Goal: Find specific page/section: Find specific page/section

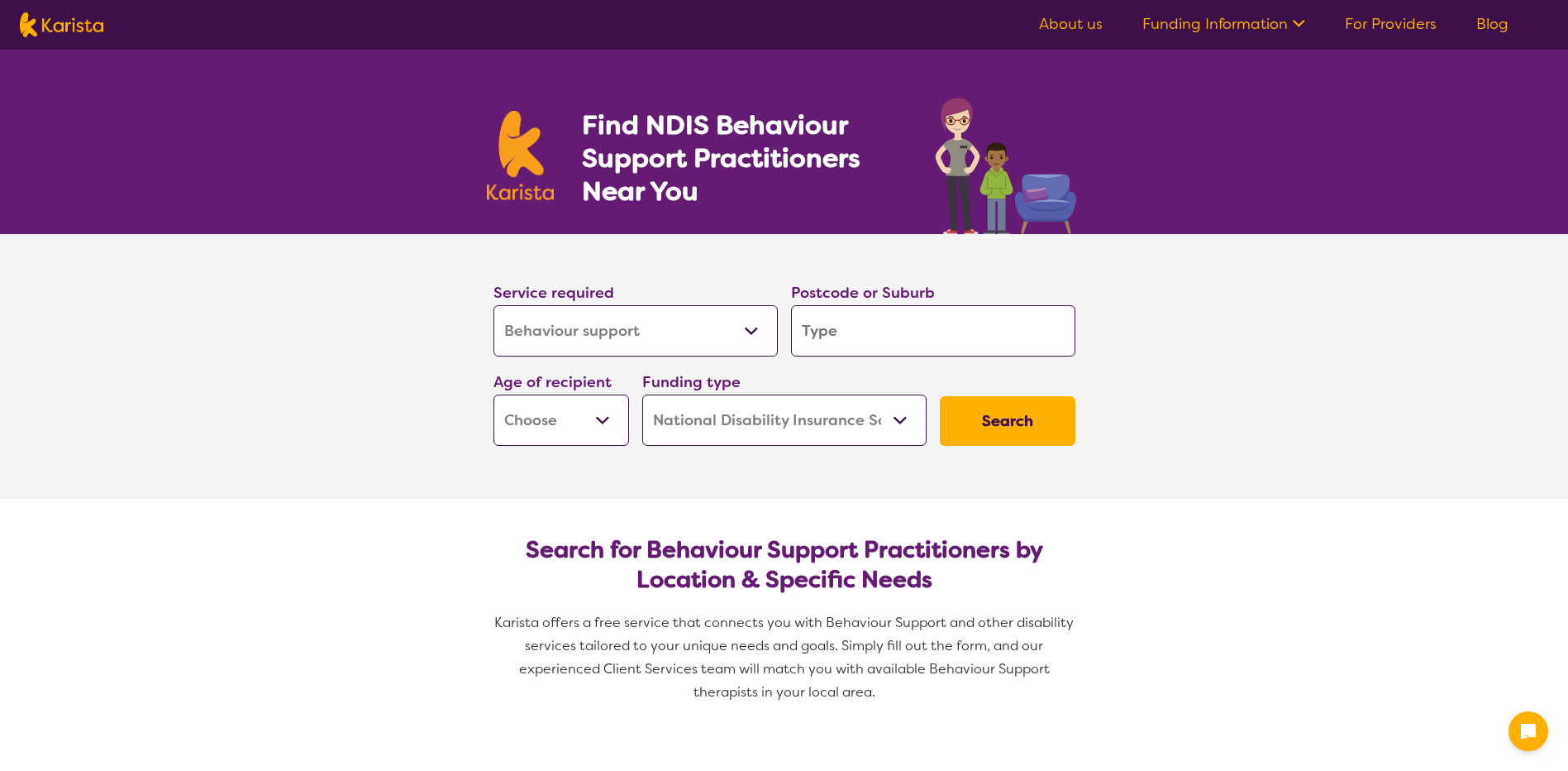
select select "Behaviour support"
select select "NDIS"
select select "Behaviour support"
select select "NDIS"
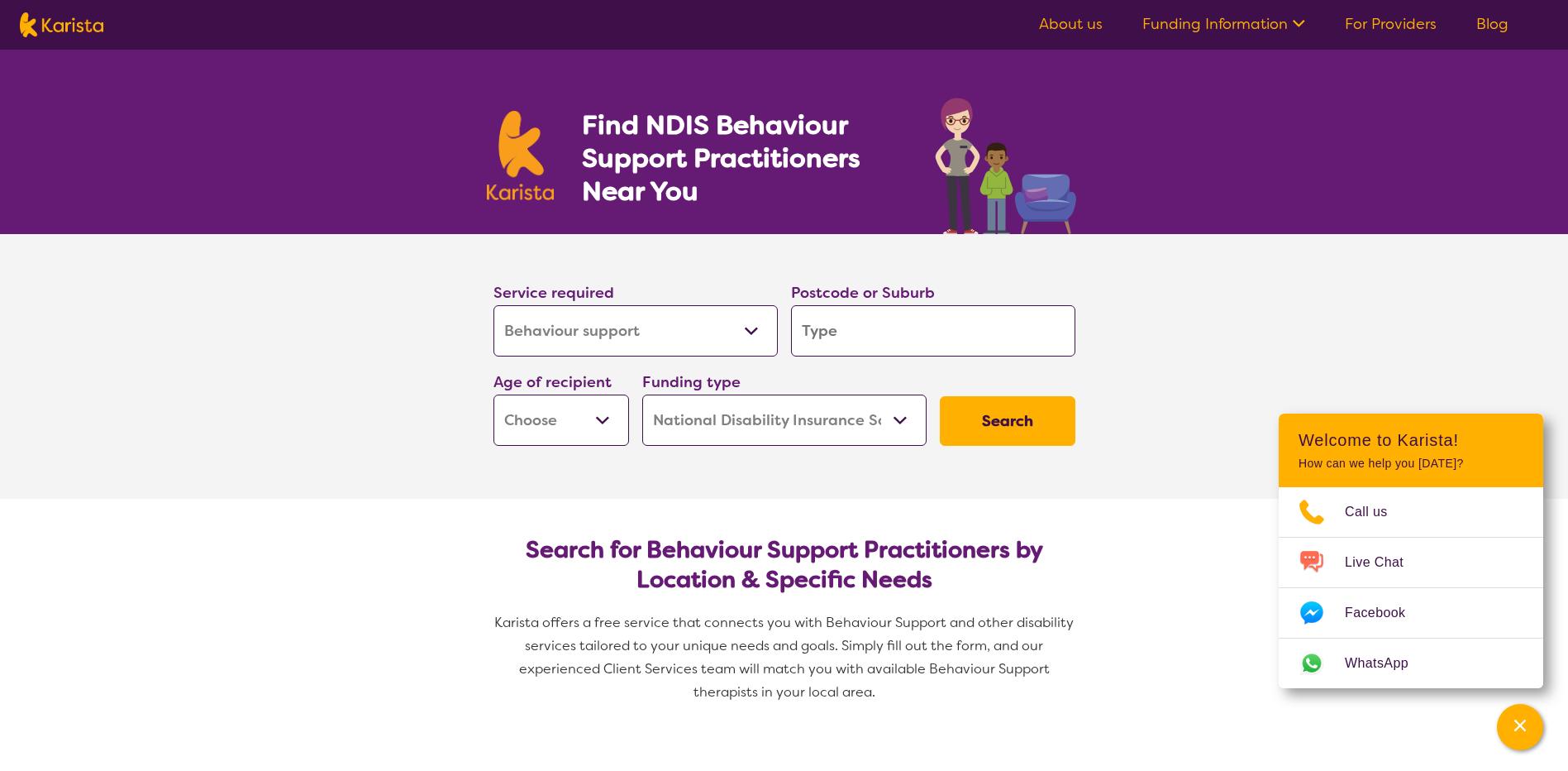
click at [646, 327] on select "Allied Health Assistant Assessment ([MEDICAL_DATA] or [MEDICAL_DATA]) Behaviour…" at bounding box center [635, 331] width 284 height 52
click at [493, 305] on select "Allied Health Assistant Assessment ([MEDICAL_DATA] or [MEDICAL_DATA]) Behaviour…" at bounding box center [635, 331] width 284 height 52
click at [833, 330] on input "search" at bounding box center [933, 331] width 284 height 52
type input "3"
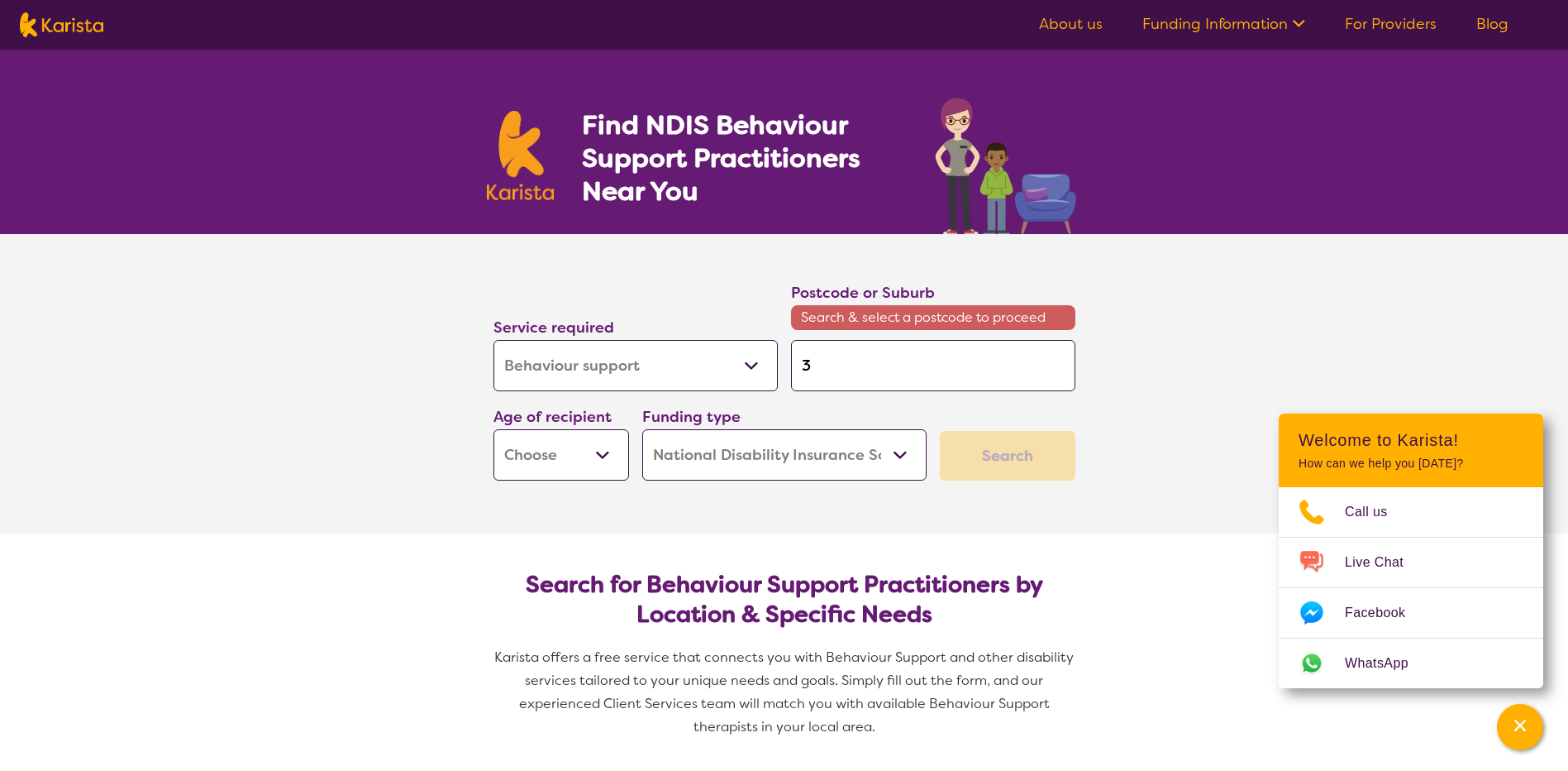
type input "33"
type input "336"
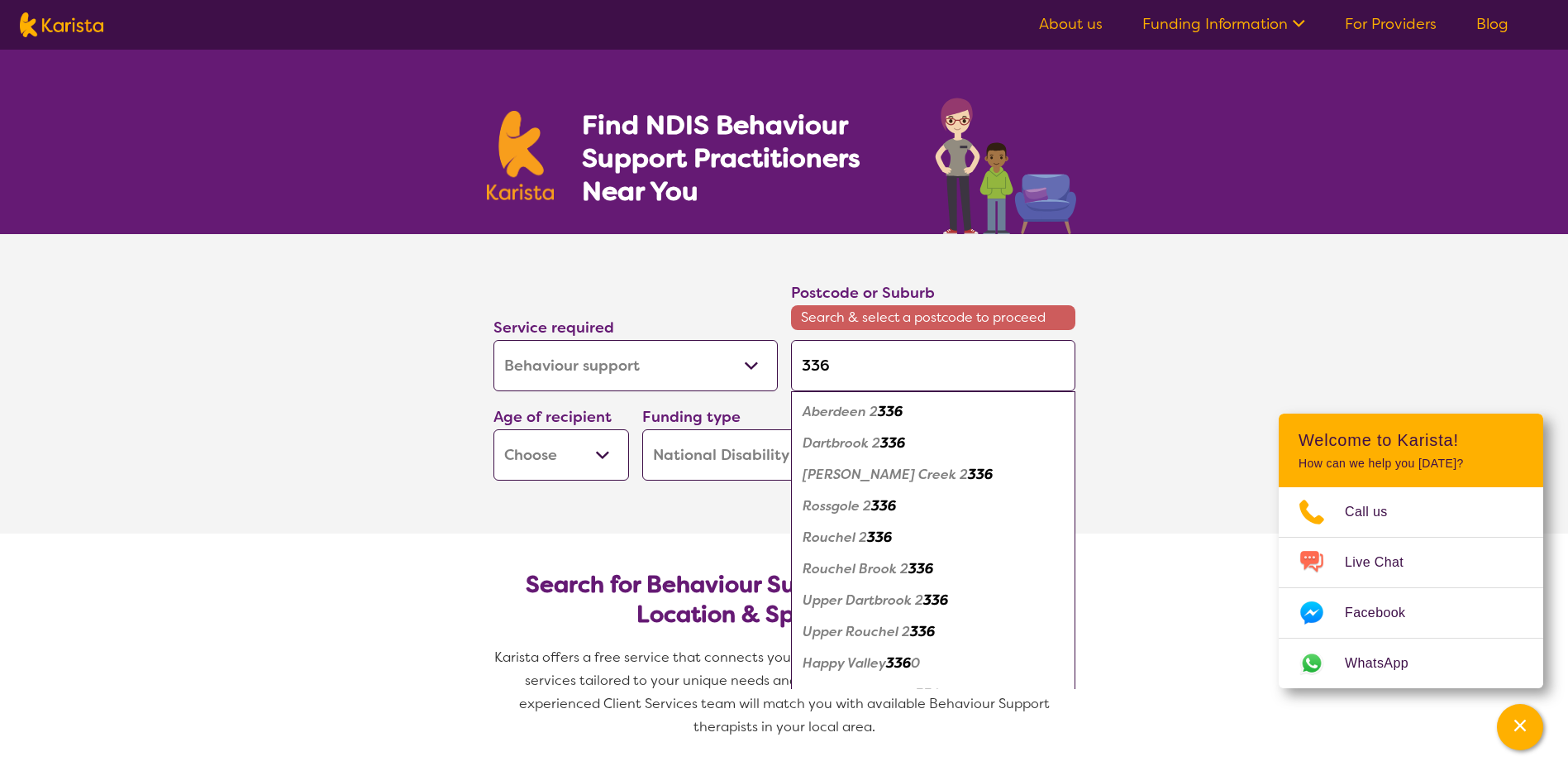
type input "33"
type input "335"
type input "3350"
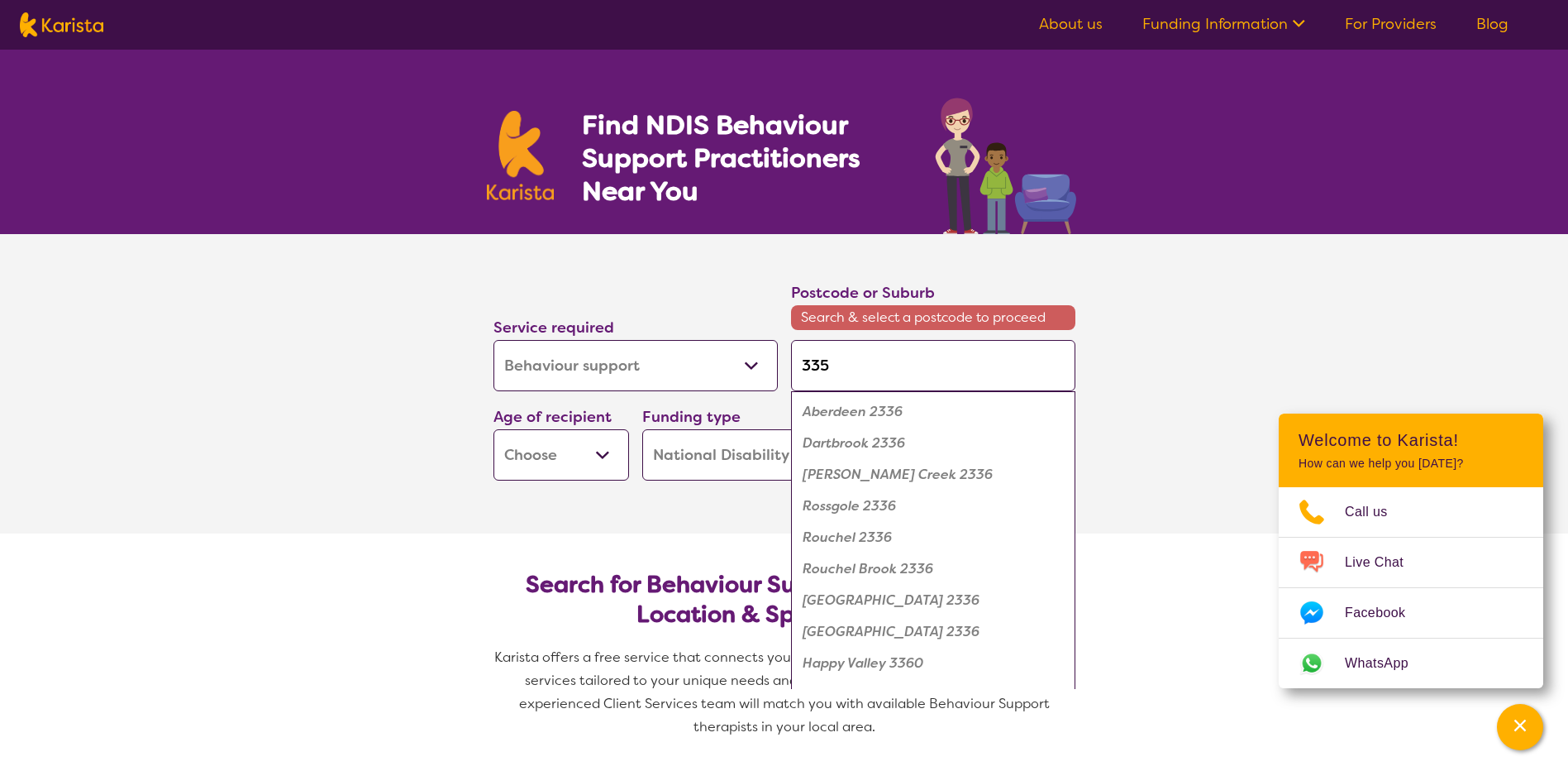
type input "3350"
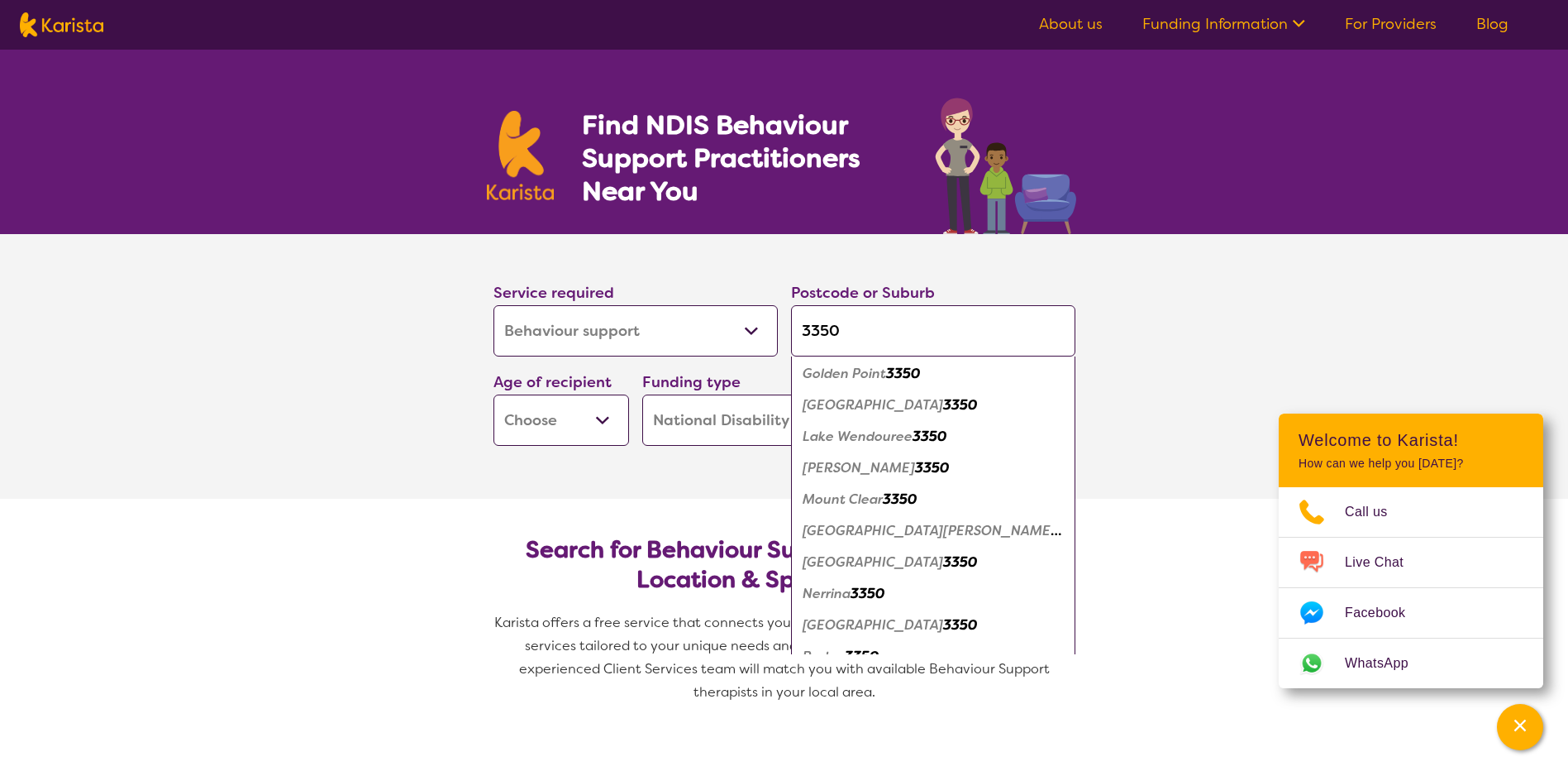
scroll to position [403, 0]
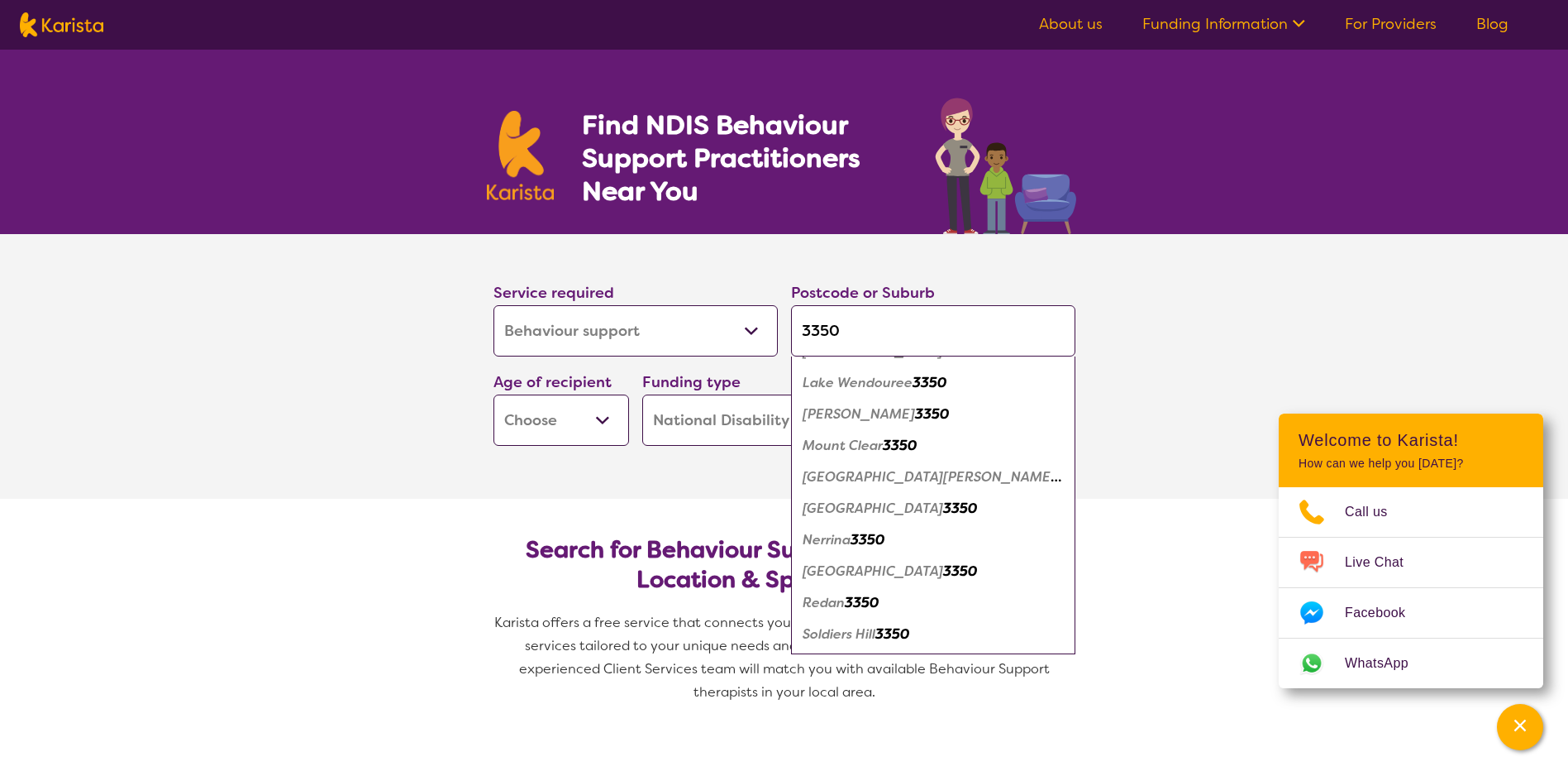
type input "3350"
click at [888, 602] on div "Redan 3350" at bounding box center [933, 603] width 268 height 32
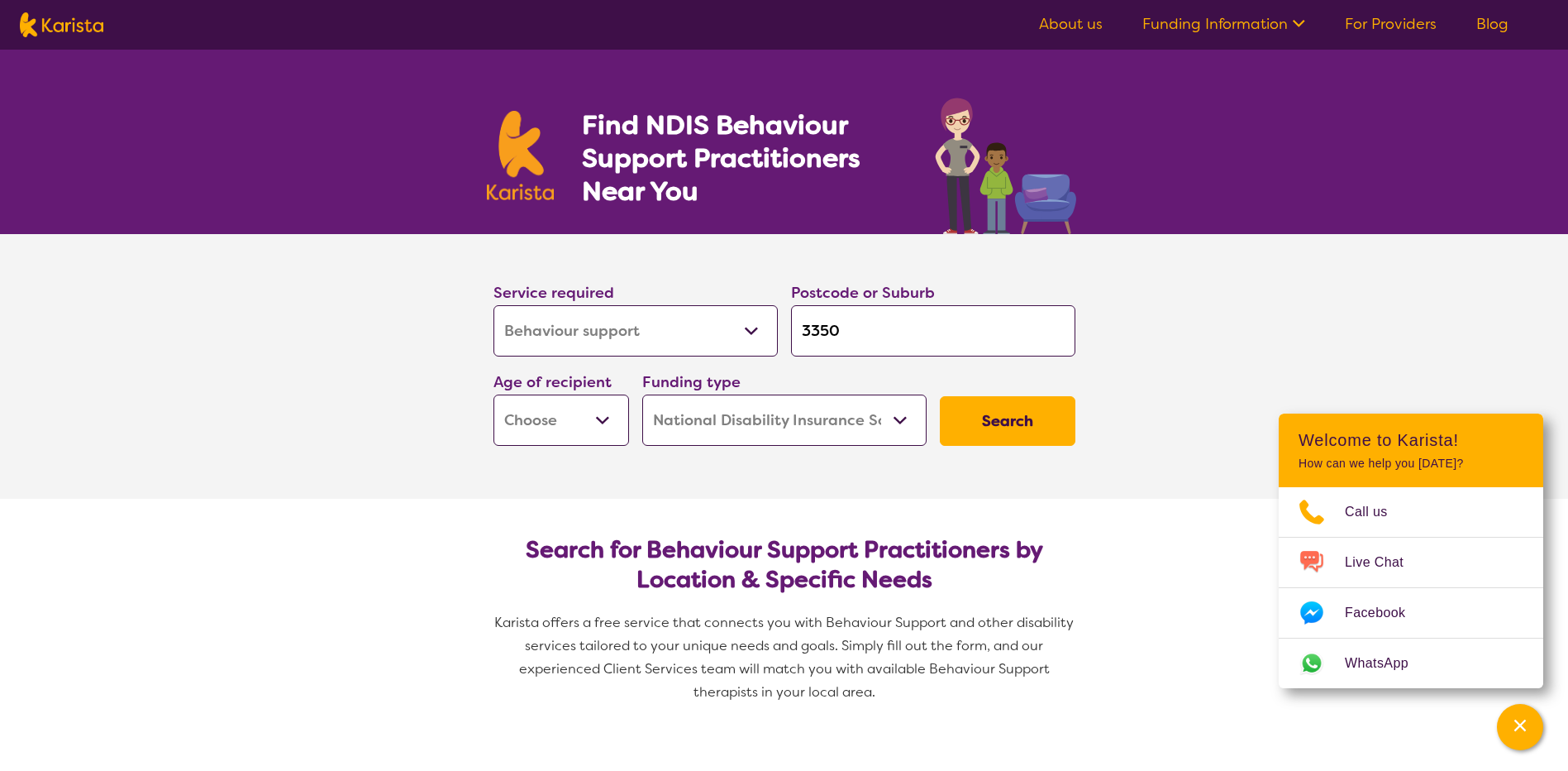
click at [619, 430] on select "Early Childhood - 0 to 9 Child - 10 to 11 Adolescent - 12 to 17 Adult - 18 to 6…" at bounding box center [561, 420] width 135 height 52
select select "AD"
click at [493, 395] on select "Early Childhood - 0 to 9 Child - 10 to 11 Adolescent - 12 to 17 Adult - 18 to 6…" at bounding box center [561, 420] width 135 height 52
select select "AD"
click at [791, 425] on select "Home Care Package (HCP) National Disability Insurance Scheme (NDIS) I don't know" at bounding box center [784, 420] width 284 height 52
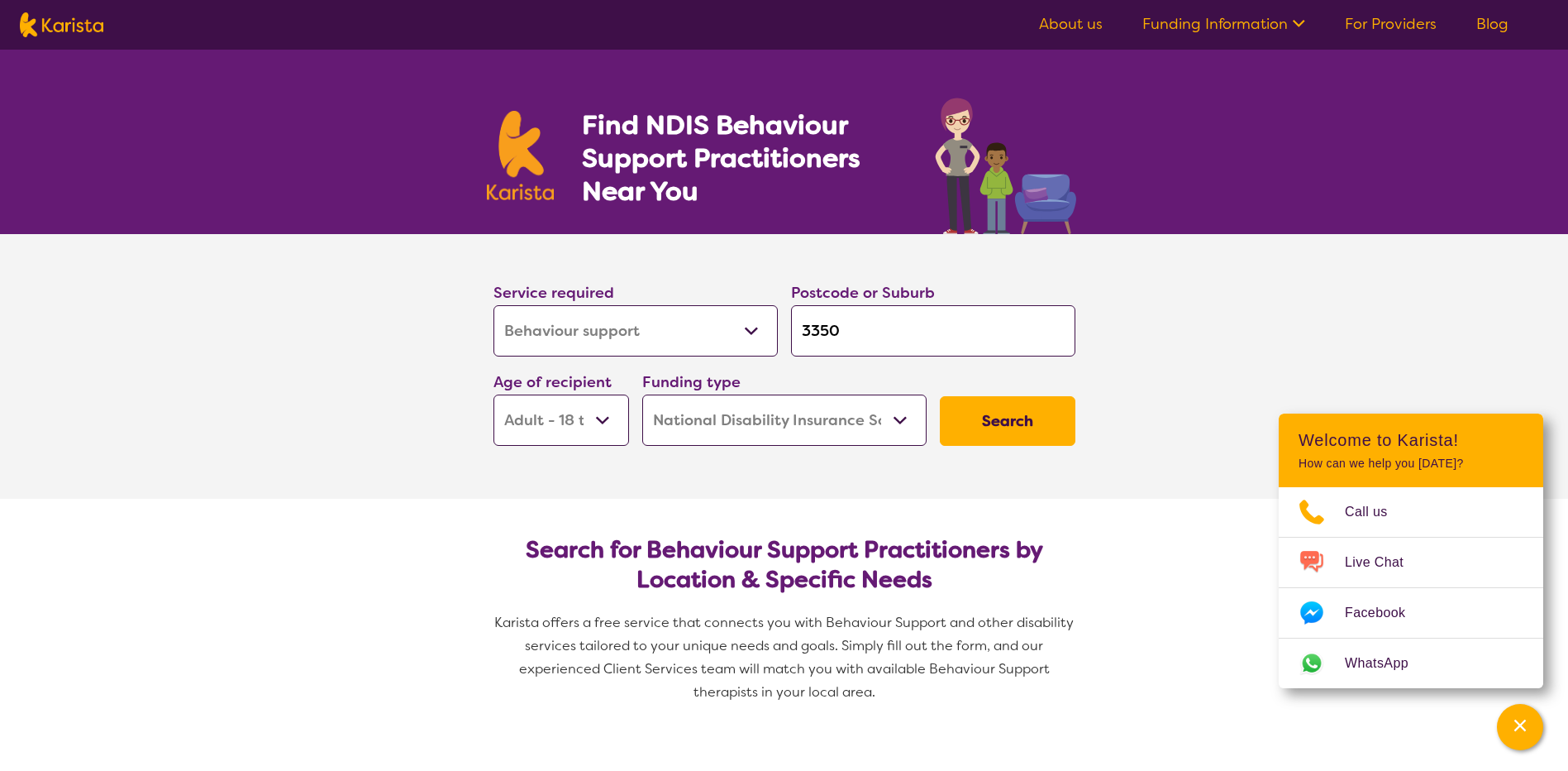
click at [791, 424] on select "Home Care Package (HCP) National Disability Insurance Scheme (NDIS) I don't know" at bounding box center [784, 420] width 284 height 52
click at [1065, 430] on button "Search" at bounding box center [1007, 421] width 135 height 50
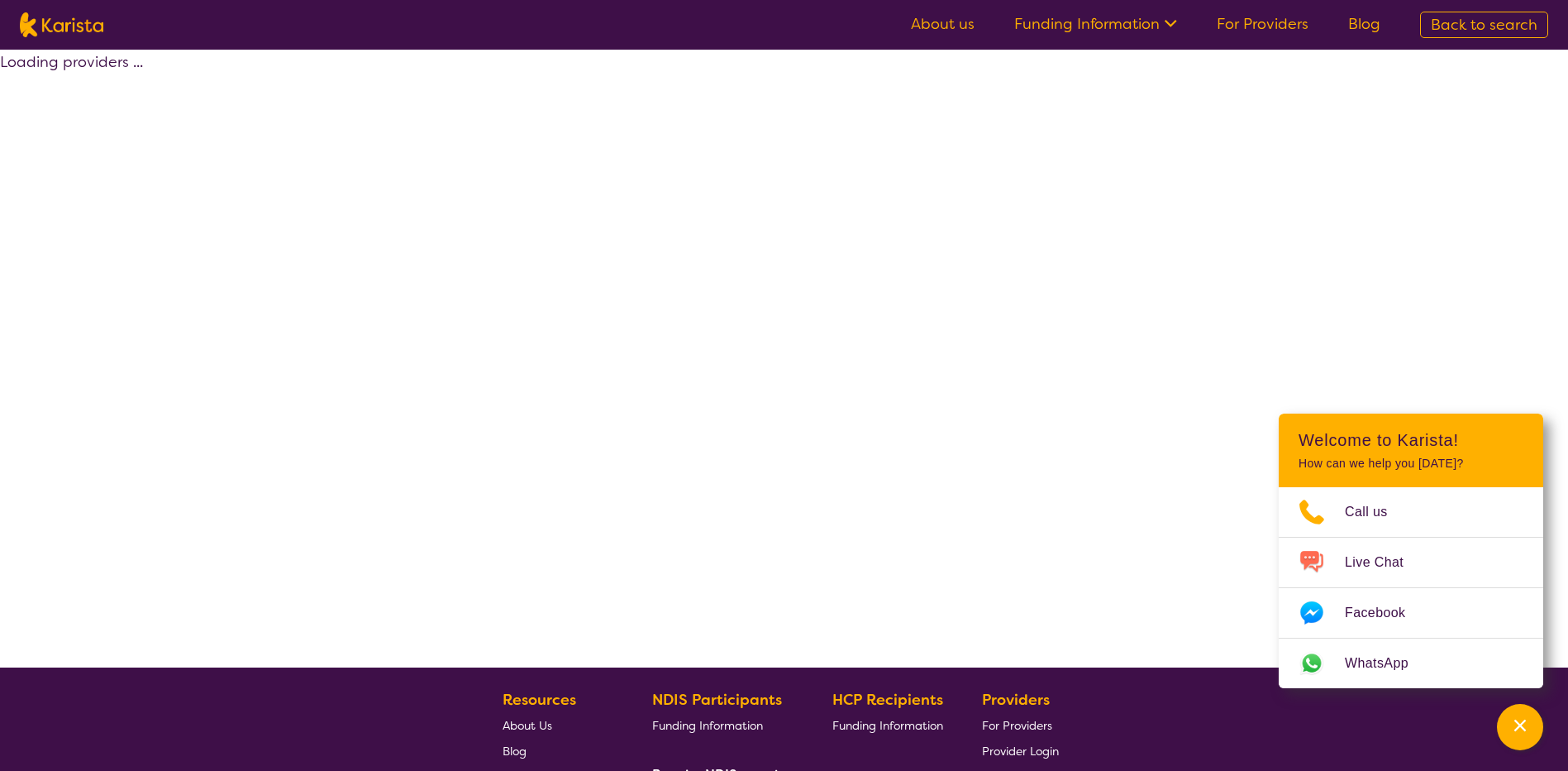
select select "by_score"
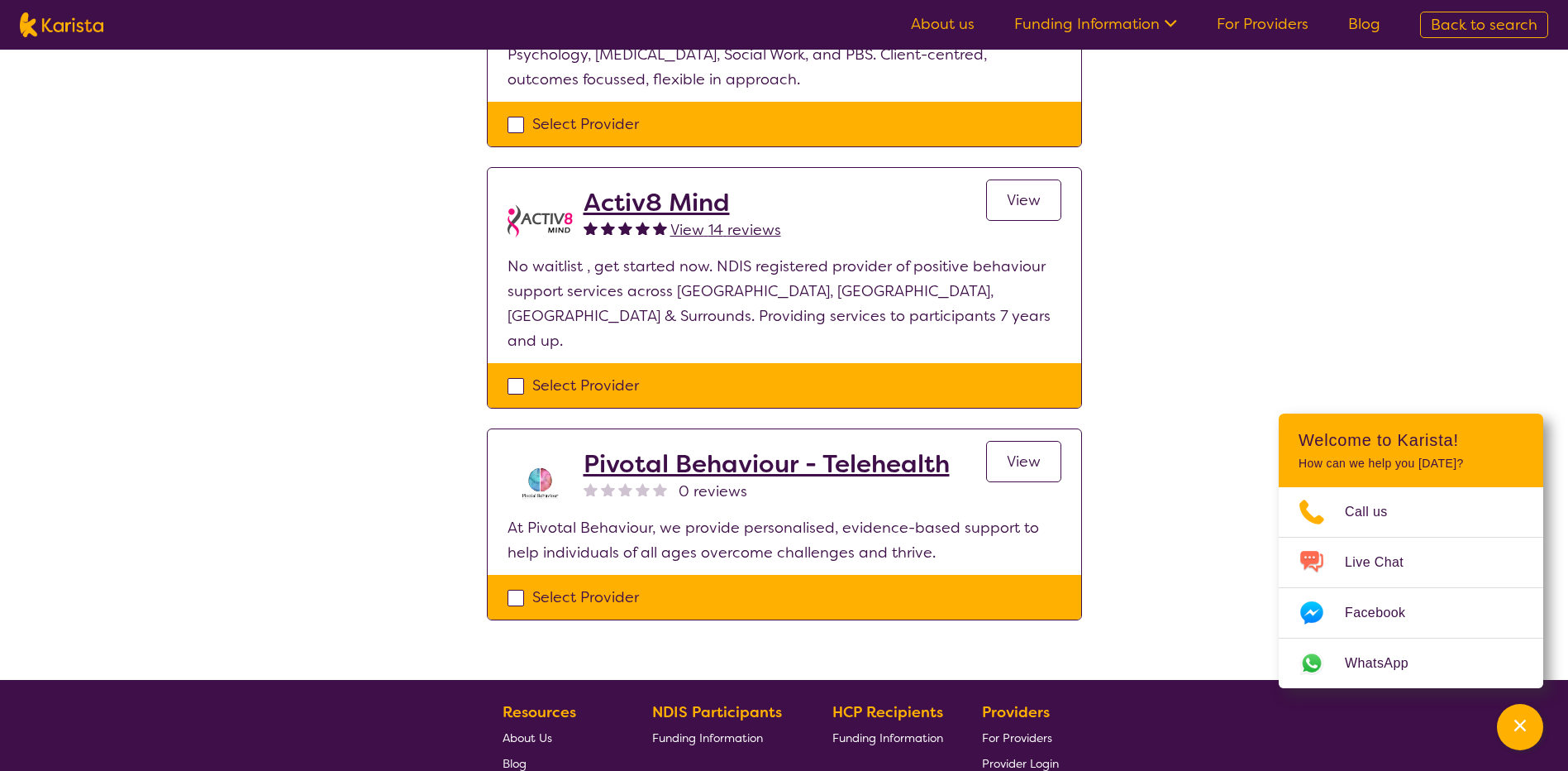
scroll to position [496, 0]
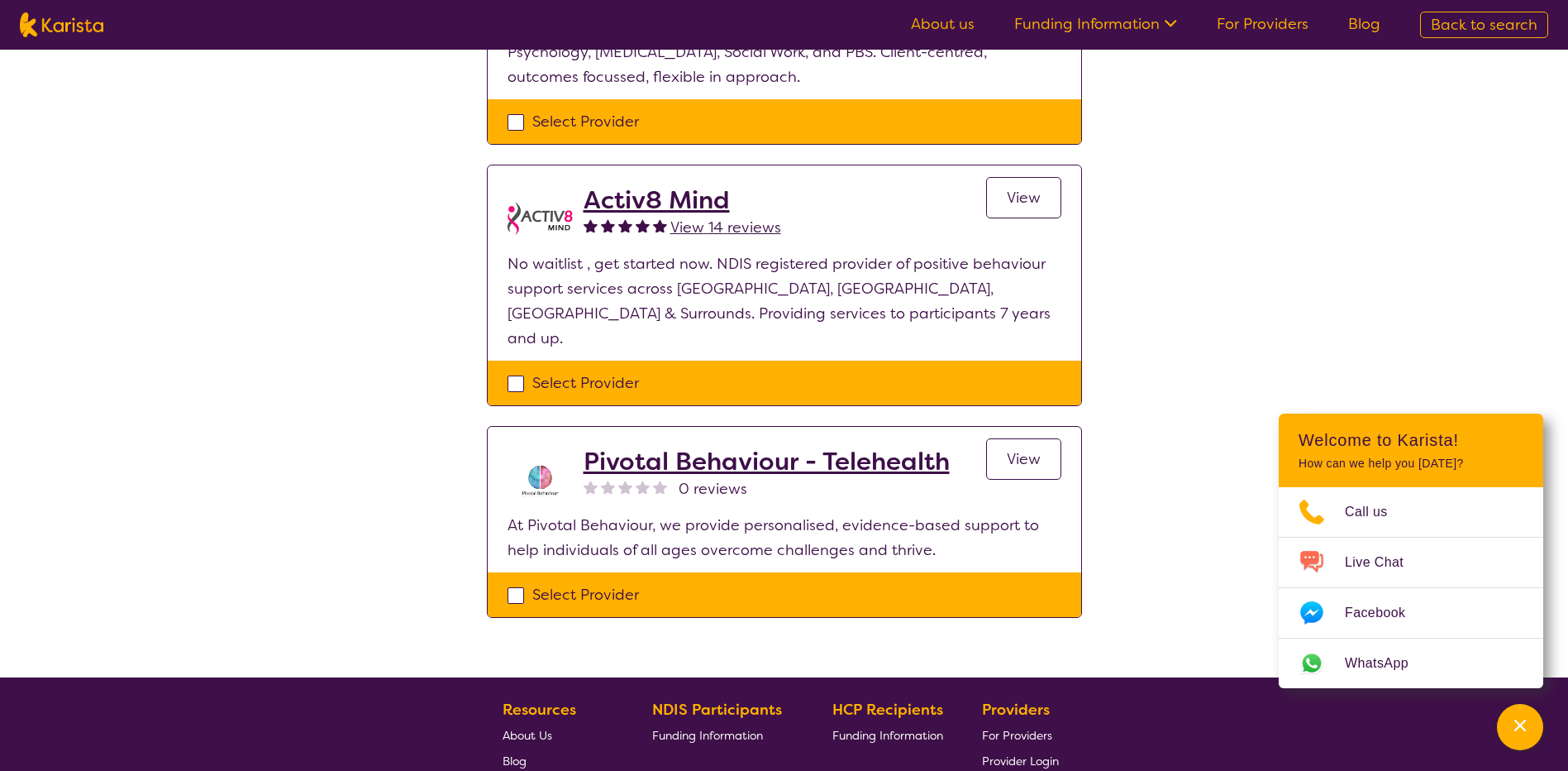
click at [1014, 203] on span "View" at bounding box center [1023, 198] width 34 height 20
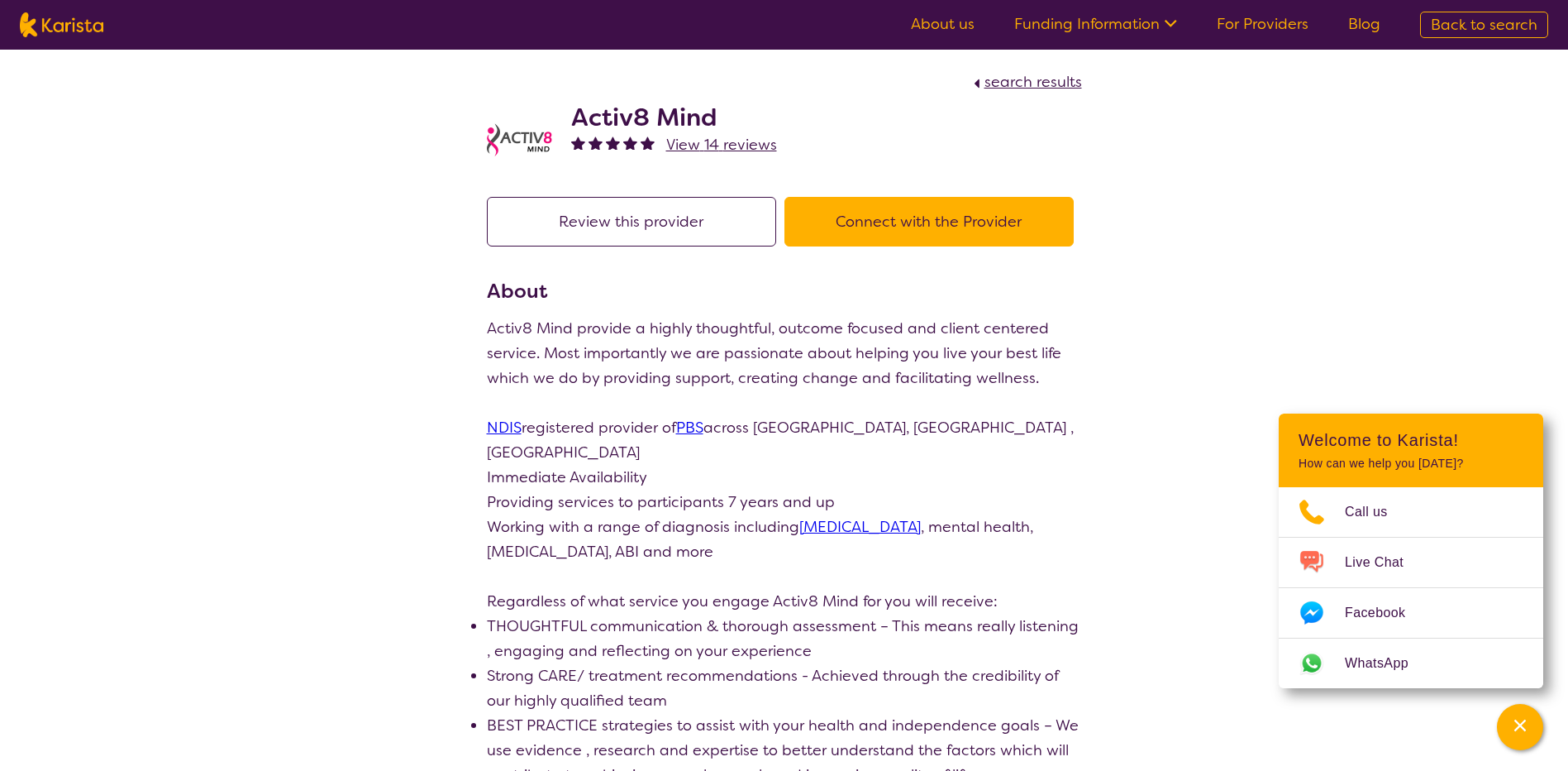
click at [1043, 76] on span "search results" at bounding box center [1033, 82] width 97 height 20
select select "by_score"
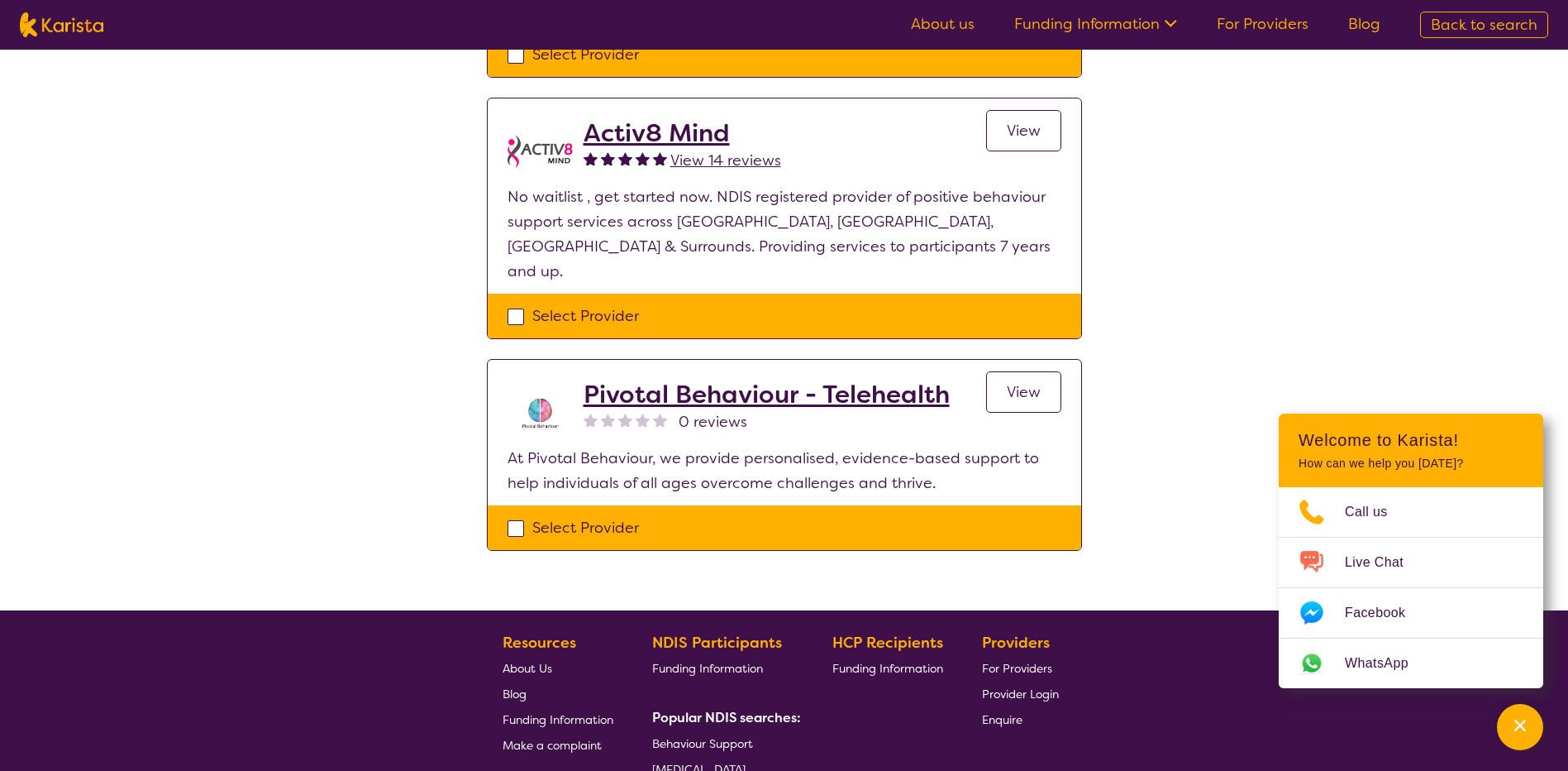
scroll to position [579, 0]
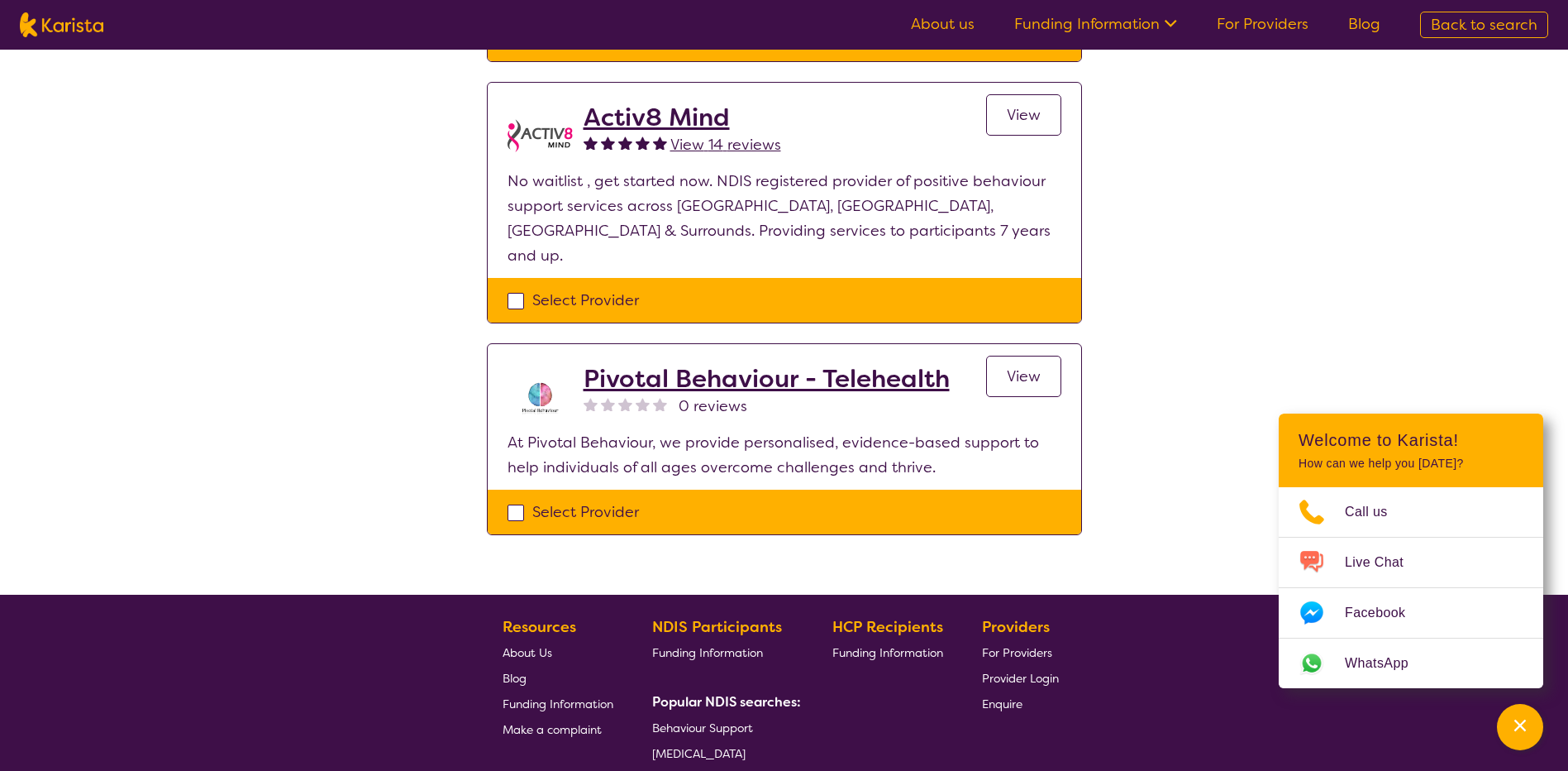
click at [1012, 366] on span "View" at bounding box center [1023, 376] width 34 height 20
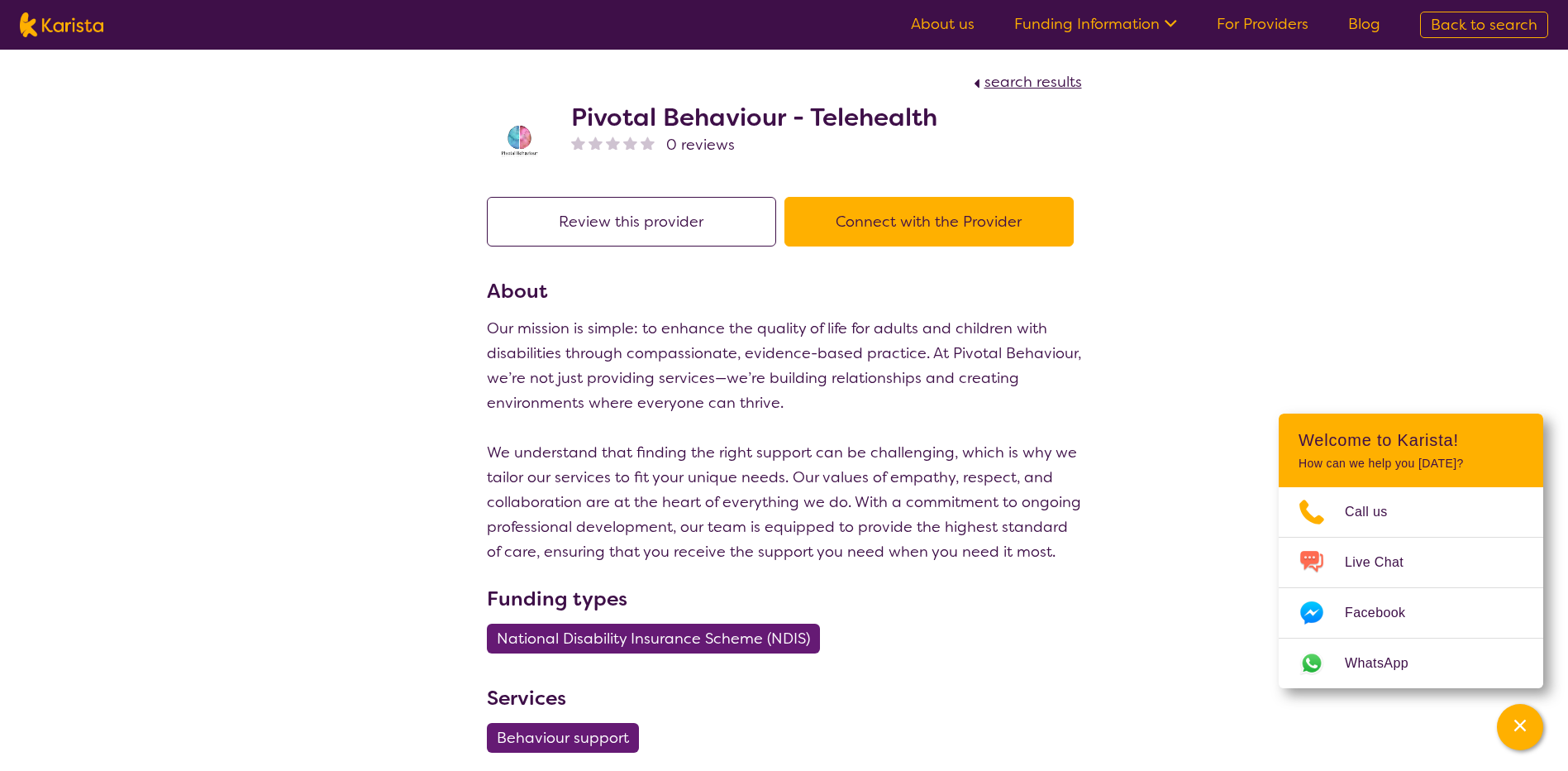
click at [963, 218] on button "Connect with the Provider" at bounding box center [929, 222] width 289 height 50
